Goal: Task Accomplishment & Management: Use online tool/utility

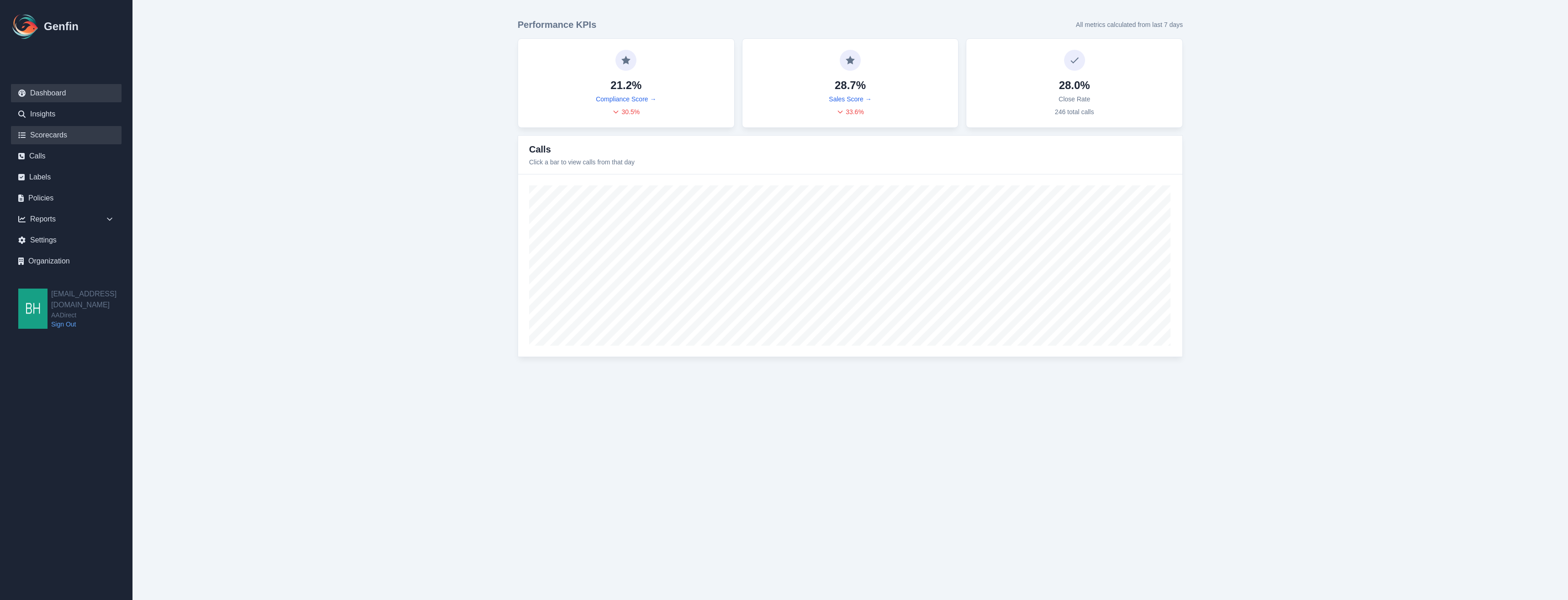
click at [54, 133] on link "Scorecards" at bounding box center [66, 135] width 111 height 18
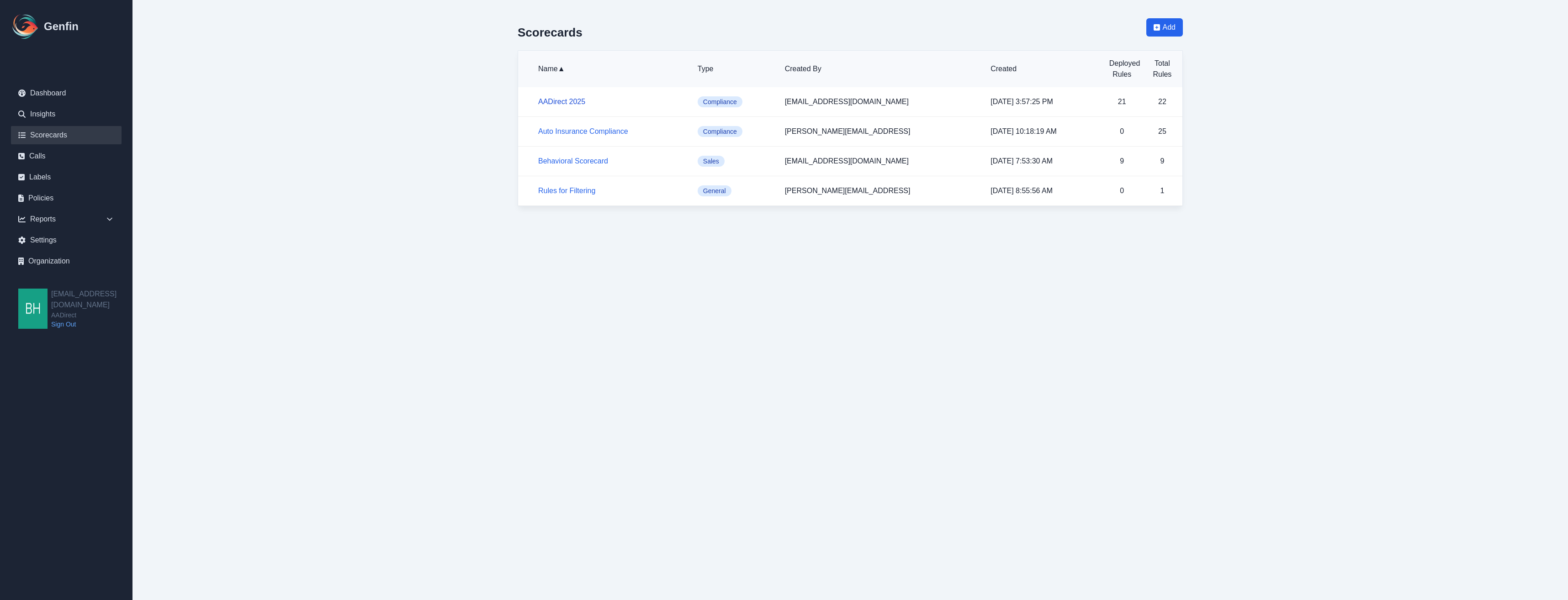
click at [557, 102] on link "AADirect 2025" at bounding box center [561, 102] width 47 height 8
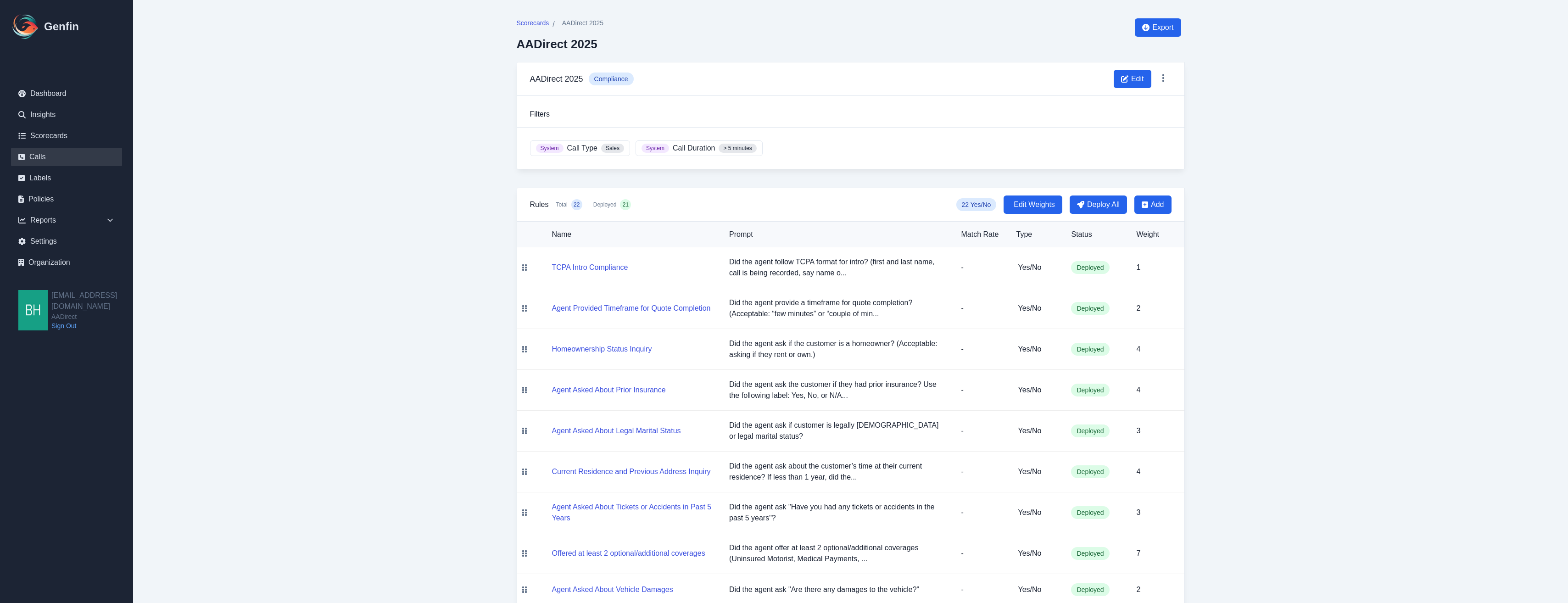
click at [37, 154] on link "Calls" at bounding box center [67, 157] width 111 height 18
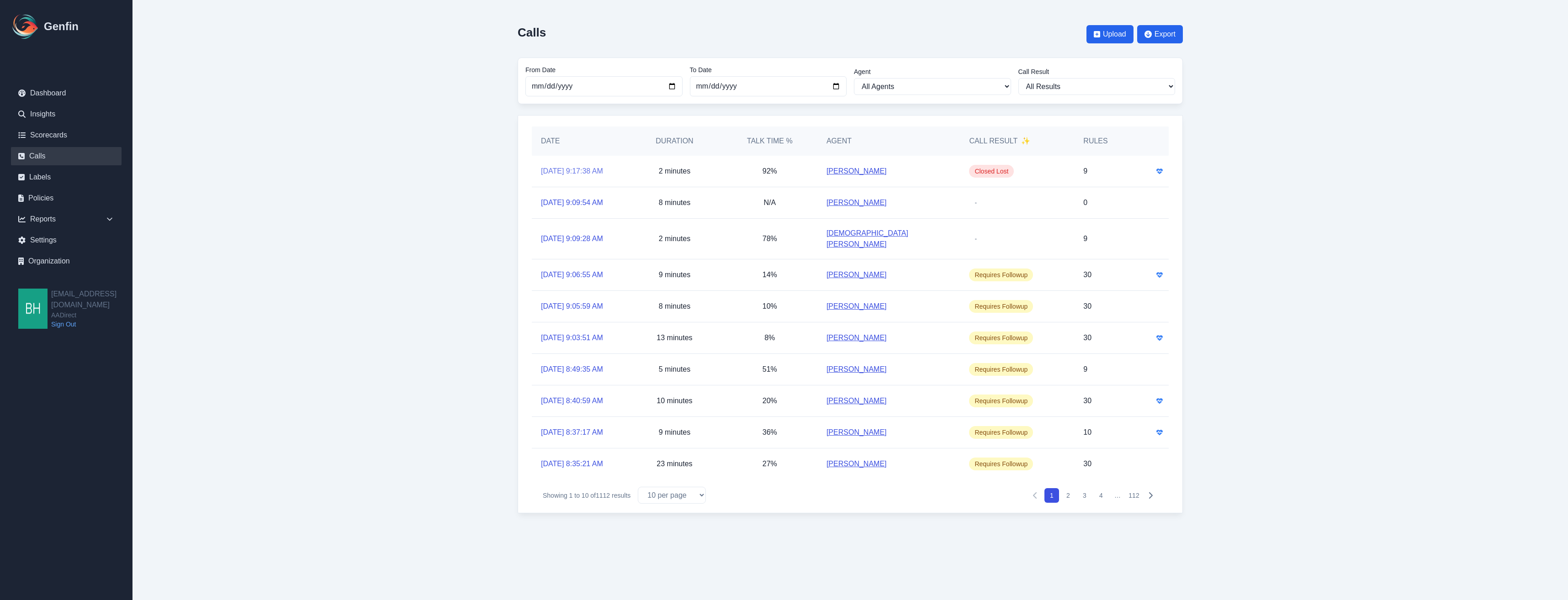
click at [553, 169] on link "[DATE] 9:17:38 AM" at bounding box center [572, 171] width 62 height 11
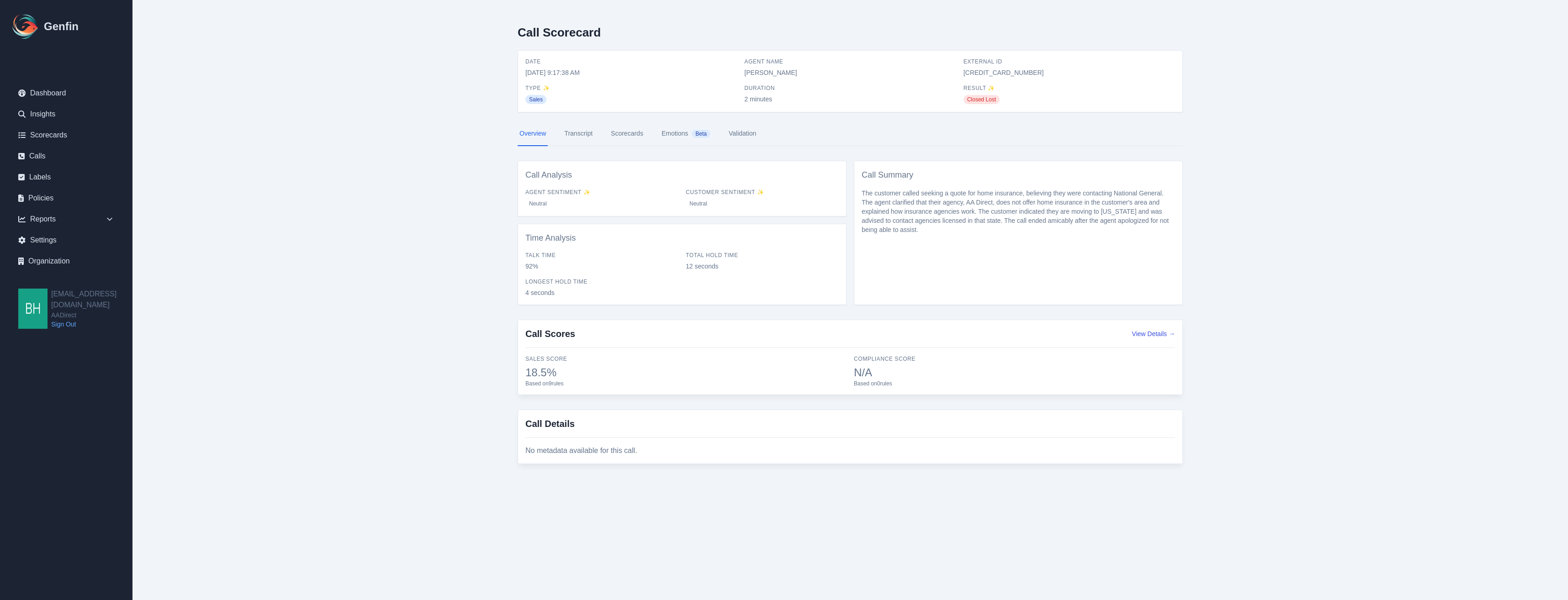
click at [590, 134] on link "Transcript" at bounding box center [578, 134] width 32 height 25
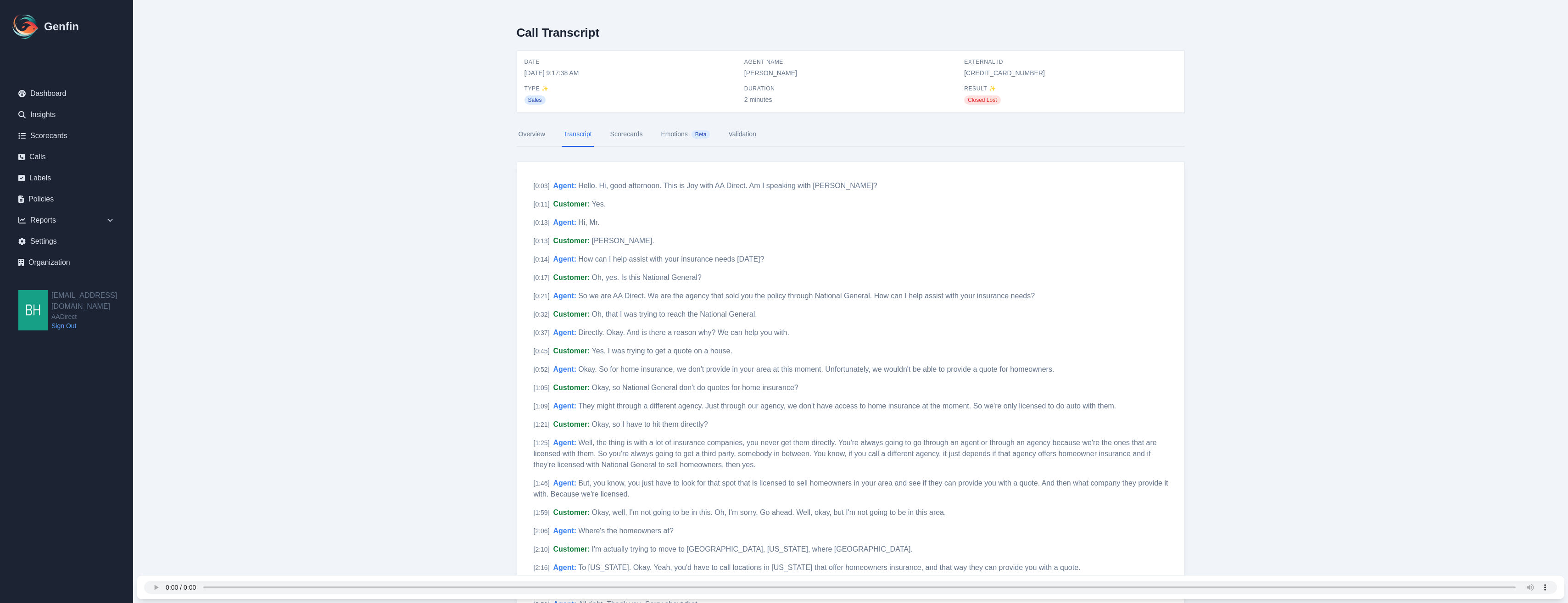
click at [615, 130] on link "Scorecards" at bounding box center [626, 135] width 36 height 25
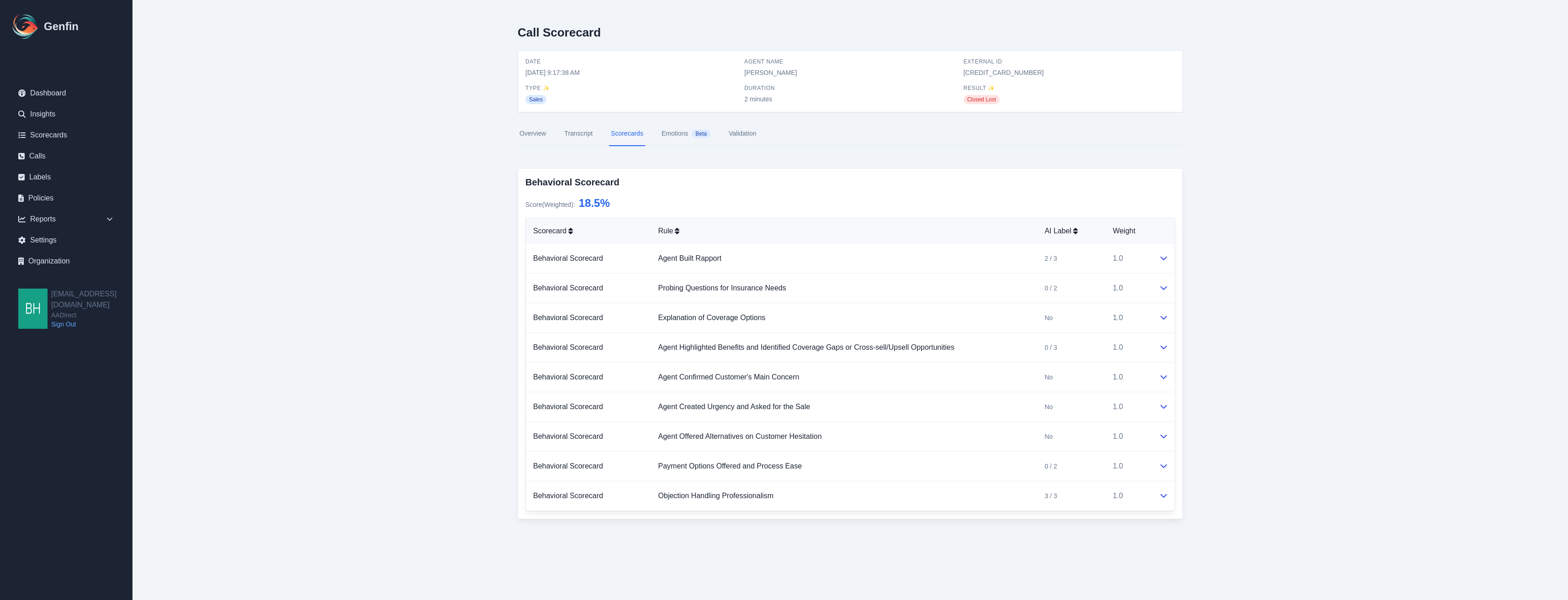
click at [666, 134] on link "Emotions Beta" at bounding box center [686, 134] width 52 height 25
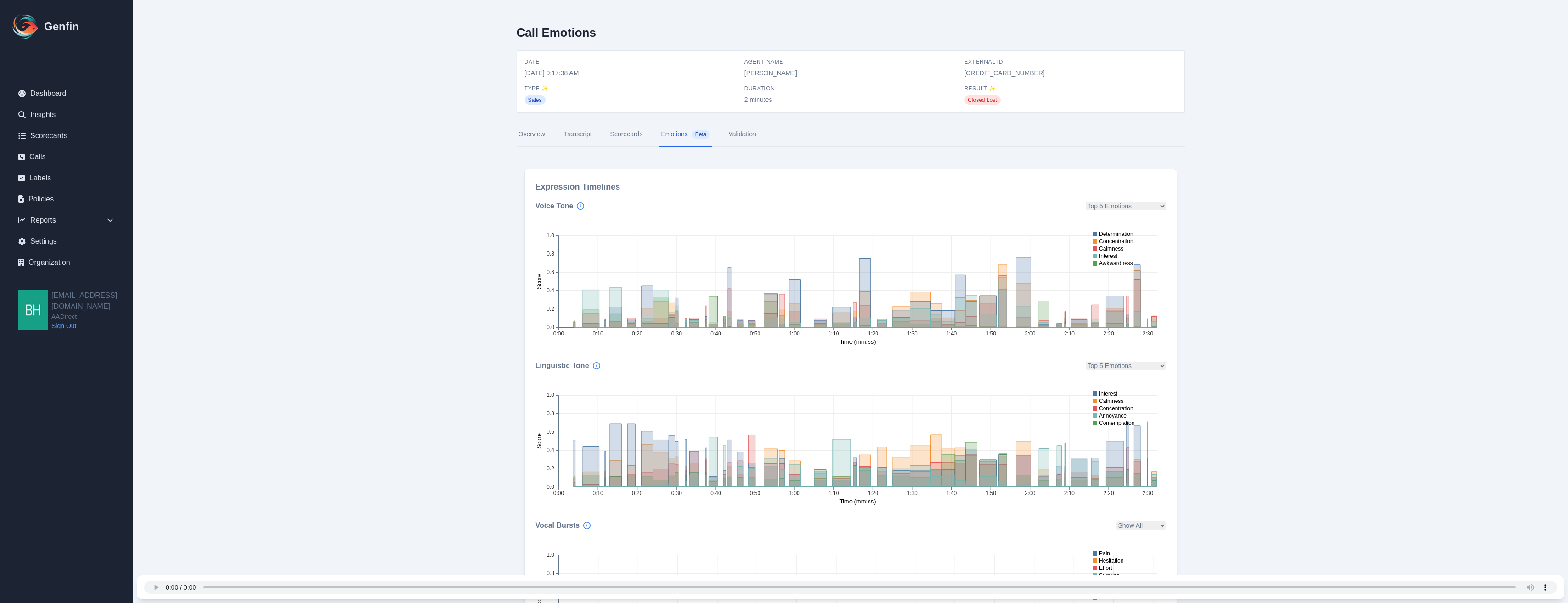
click at [737, 136] on link "Validation" at bounding box center [742, 135] width 31 height 25
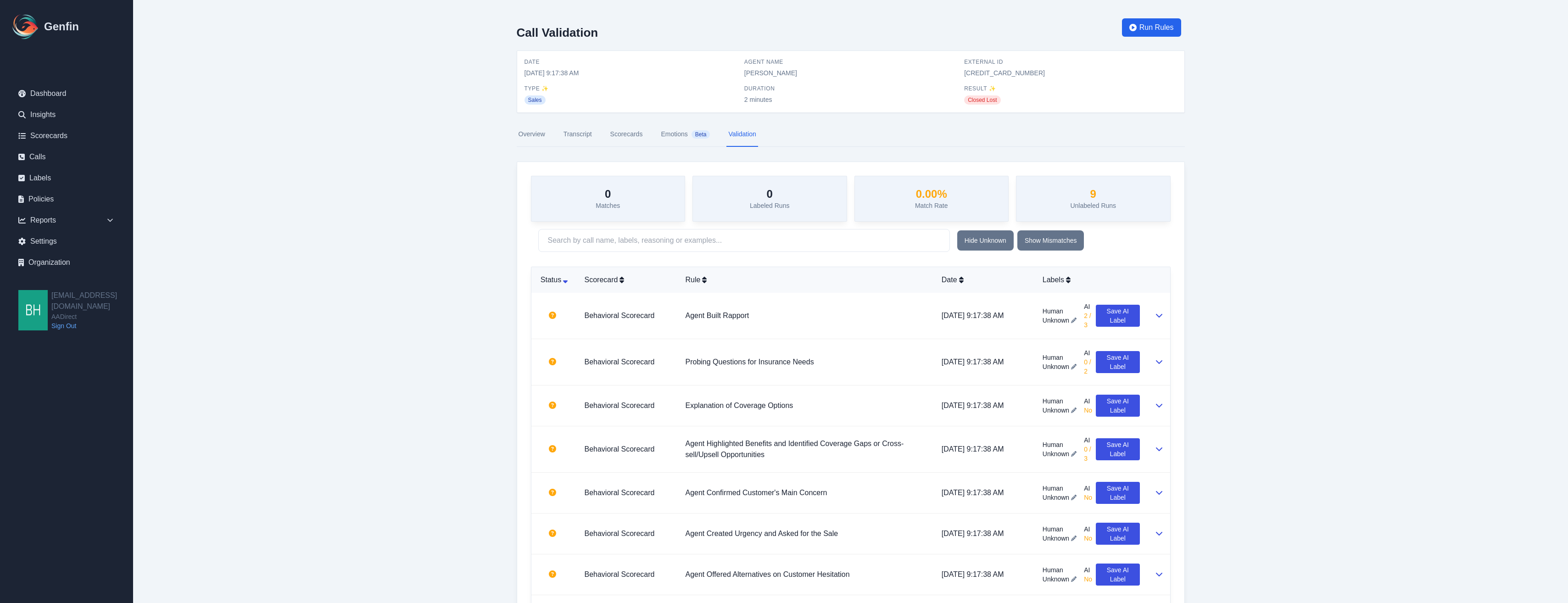
click at [679, 135] on link "Emotions Beta" at bounding box center [685, 135] width 53 height 25
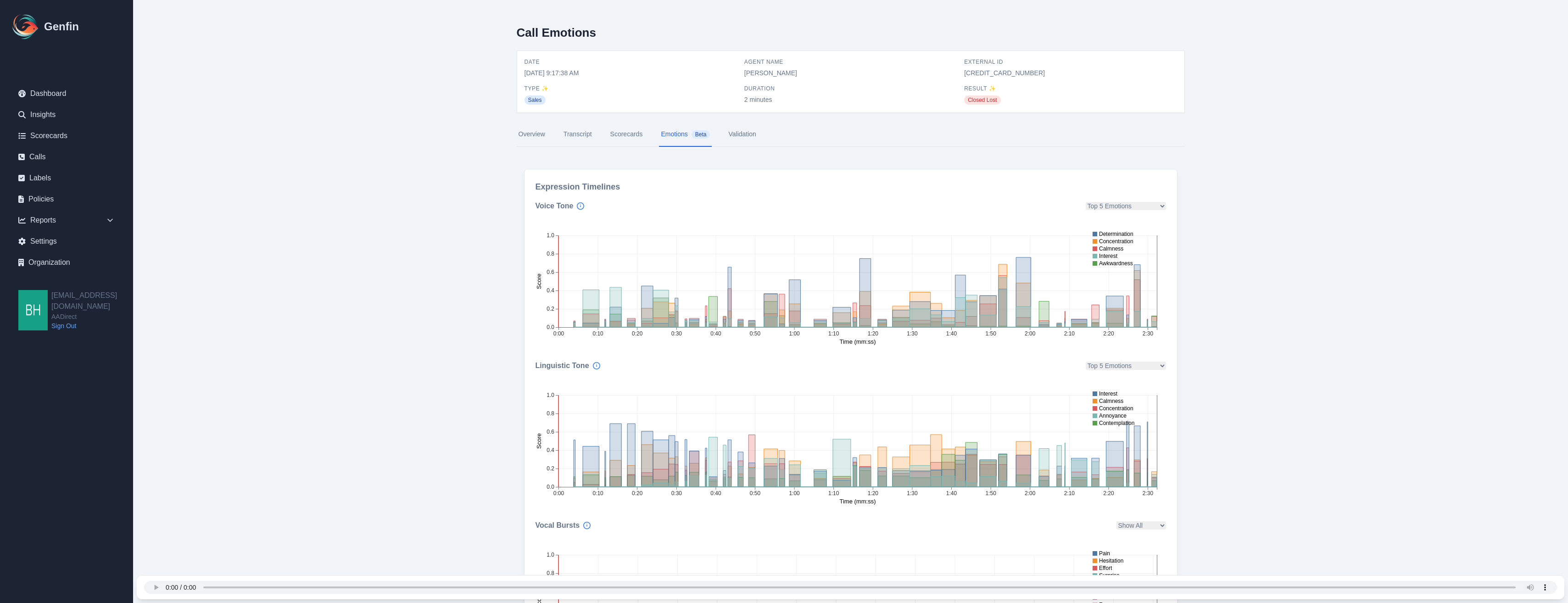
click at [634, 131] on link "Scorecards" at bounding box center [626, 135] width 36 height 25
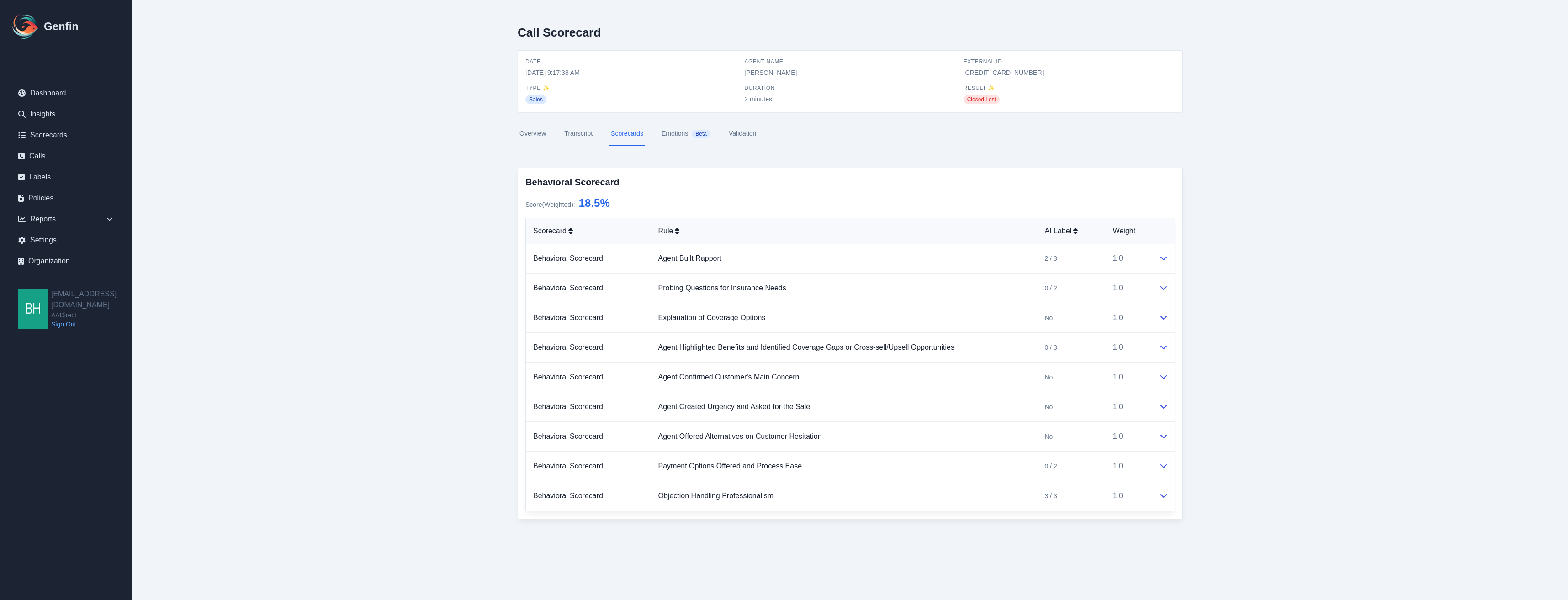
click at [589, 133] on link "Transcript" at bounding box center [578, 134] width 32 height 25
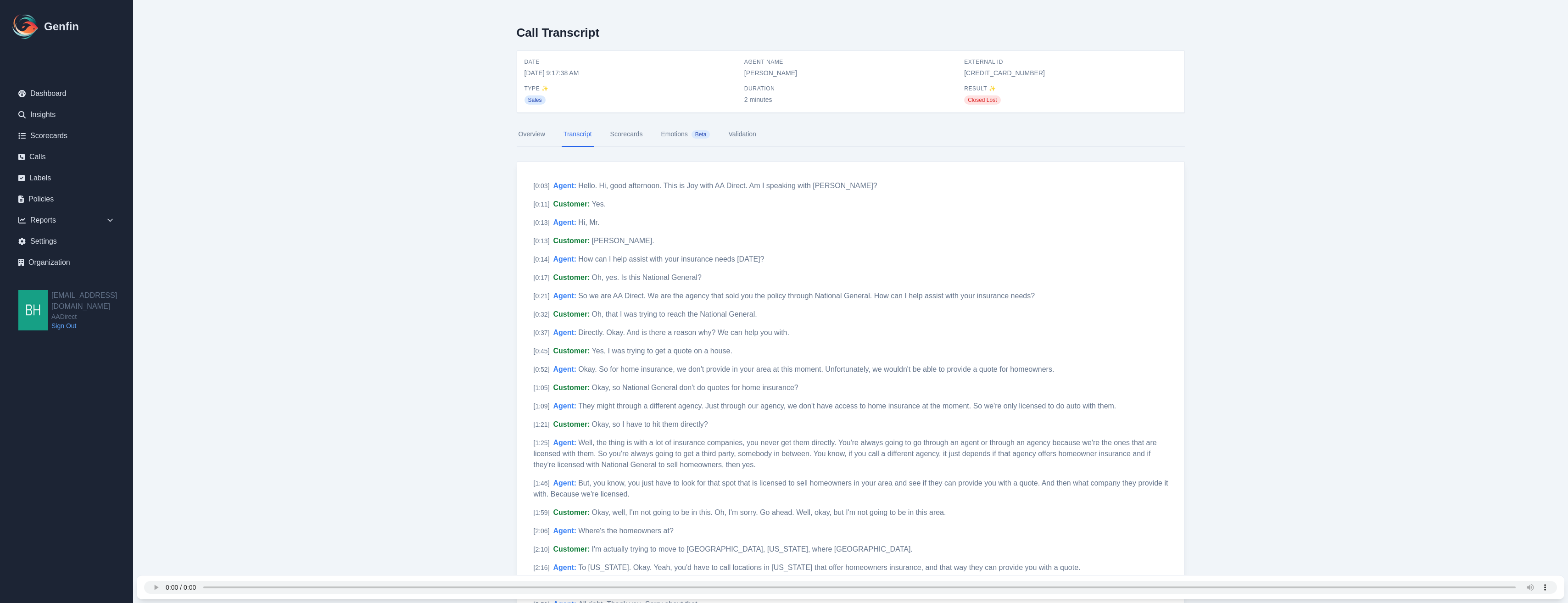
click at [541, 135] on link "Overview" at bounding box center [532, 135] width 31 height 25
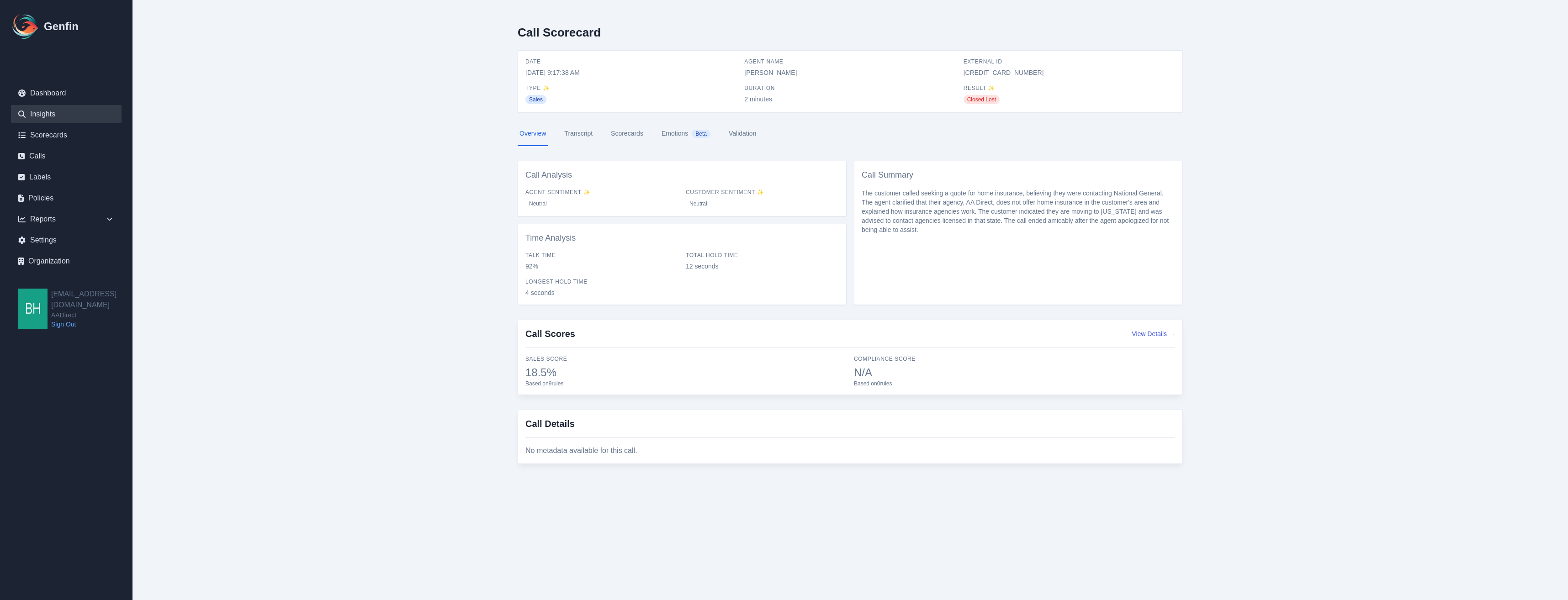
click at [44, 114] on link "Insights" at bounding box center [66, 114] width 111 height 18
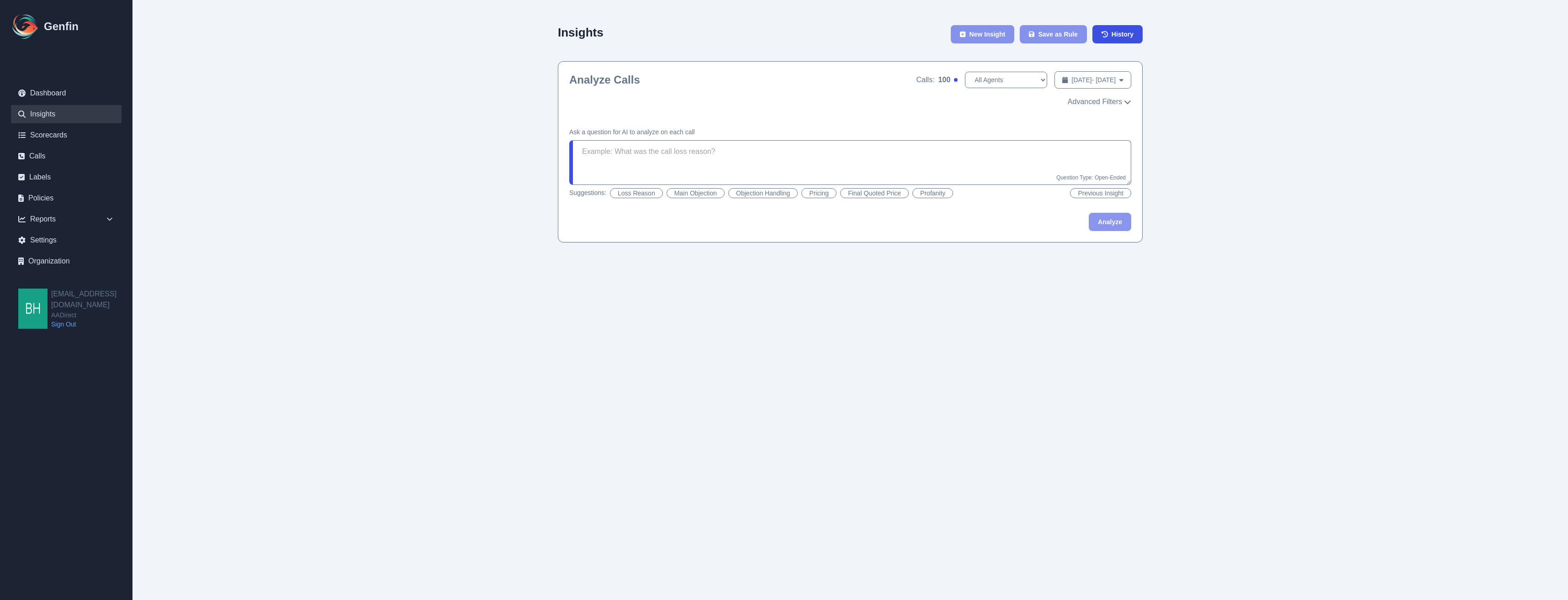
click at [640, 193] on button "Loss Reason" at bounding box center [636, 193] width 53 height 10
click at [1110, 226] on button "Analyze" at bounding box center [1110, 222] width 43 height 18
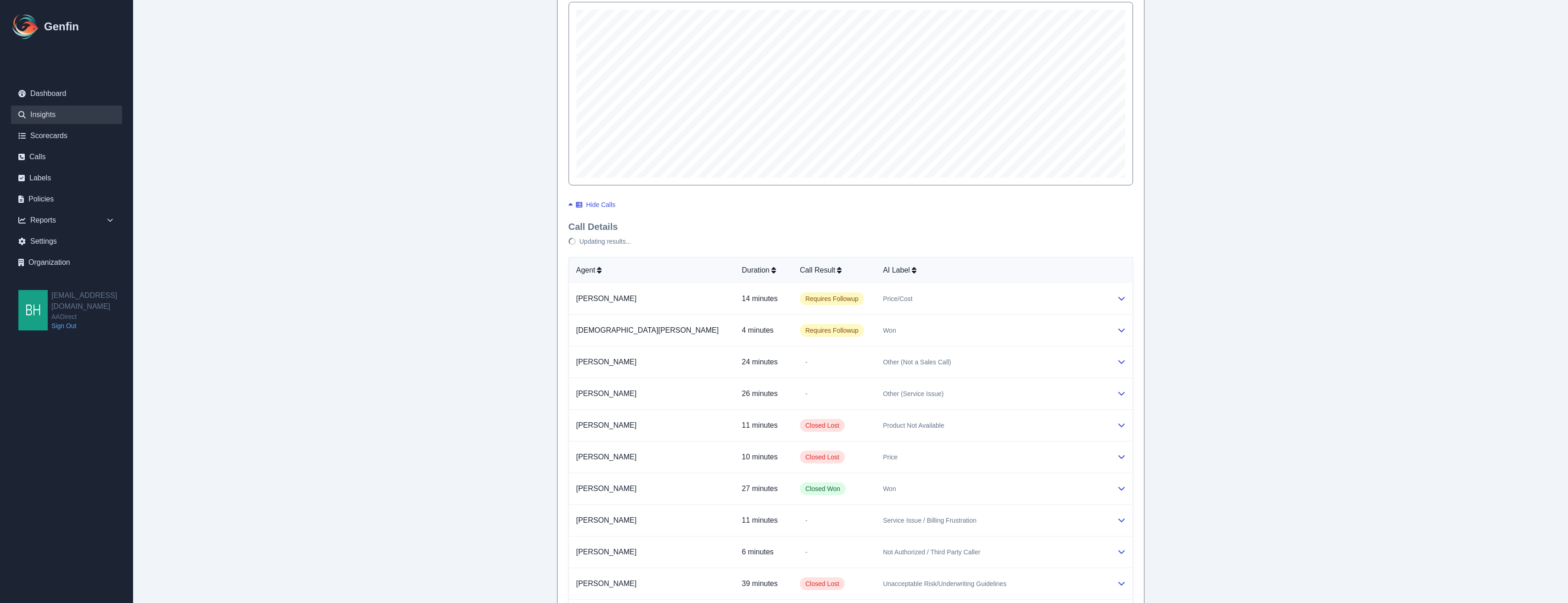
scroll to position [323, 0]
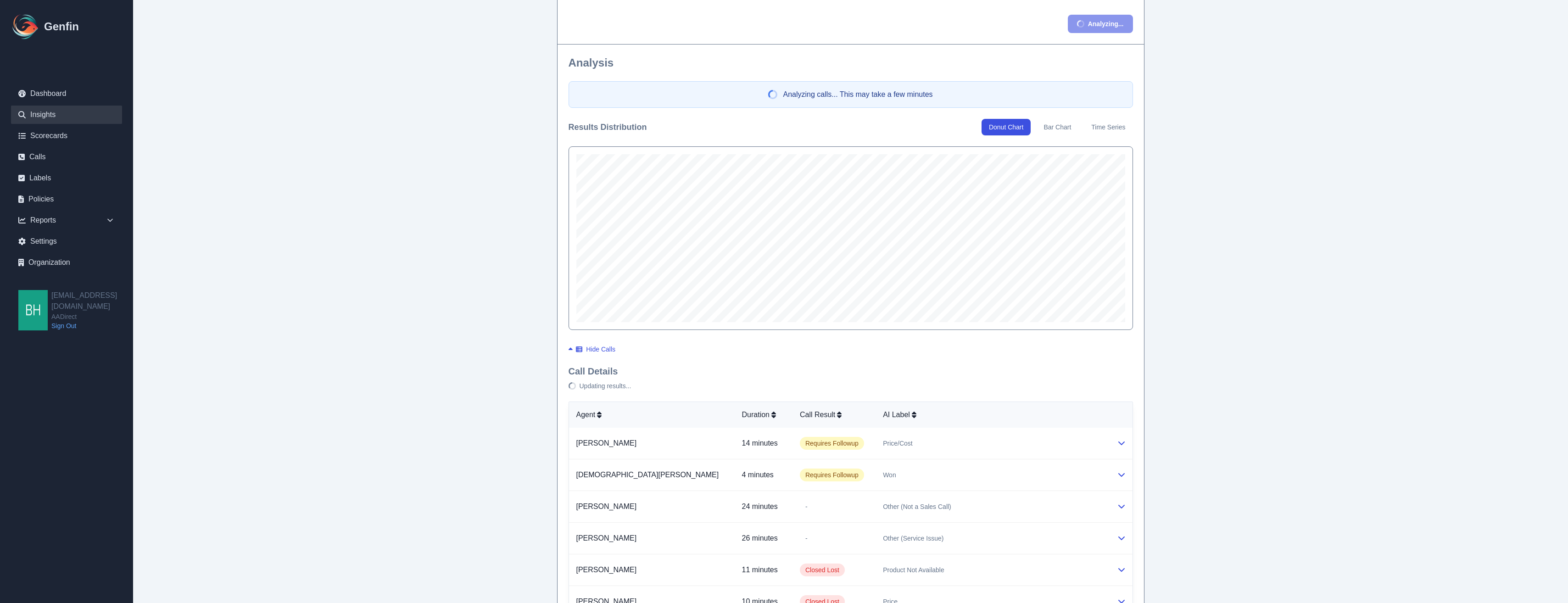
scroll to position [242, 0]
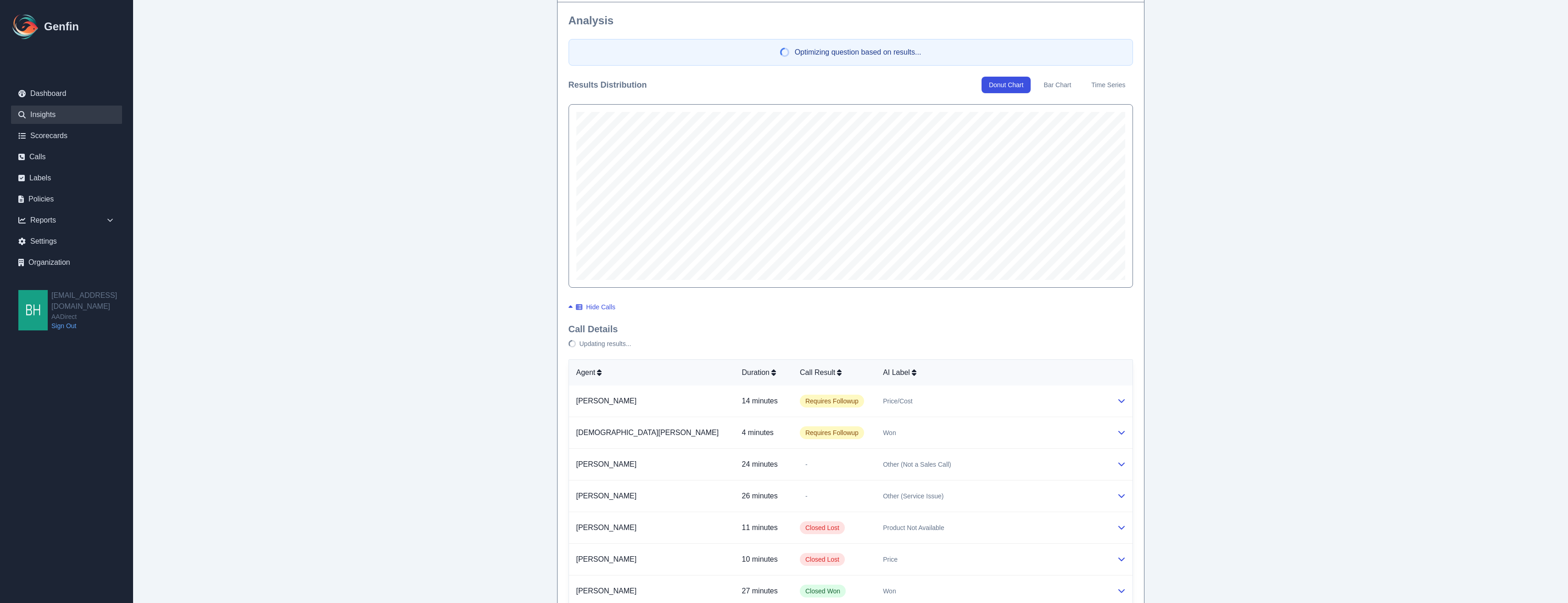
type textarea "What was the main loss reason? If the agent won the sale, reply with "Won". * U…"
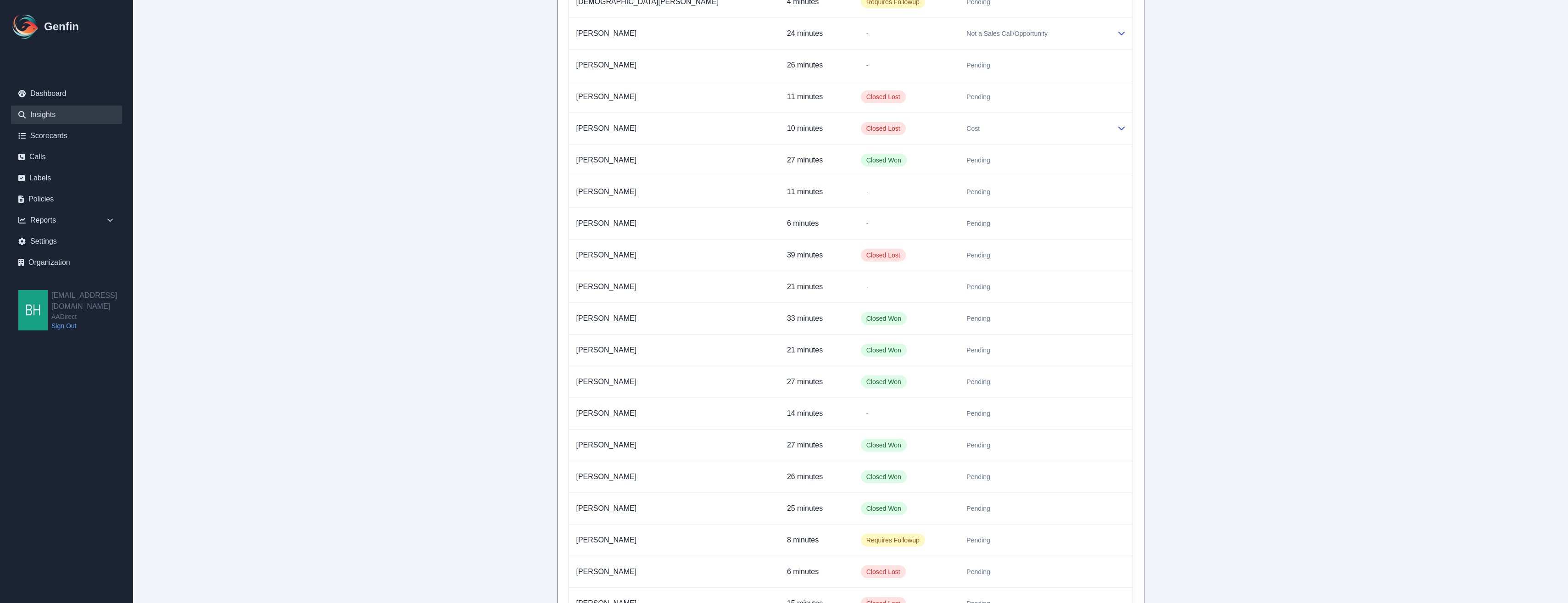
scroll to position [217, 0]
